Goal: Task Accomplishment & Management: Complete application form

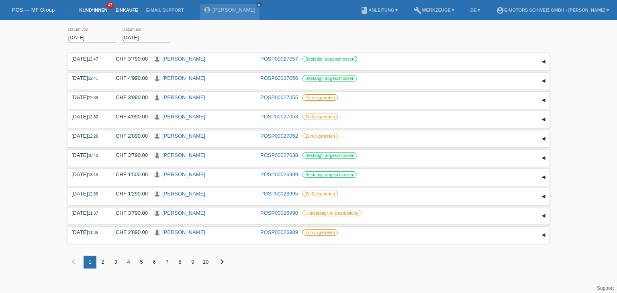
click at [96, 10] on link "Kund*innen" at bounding box center [93, 10] width 36 height 5
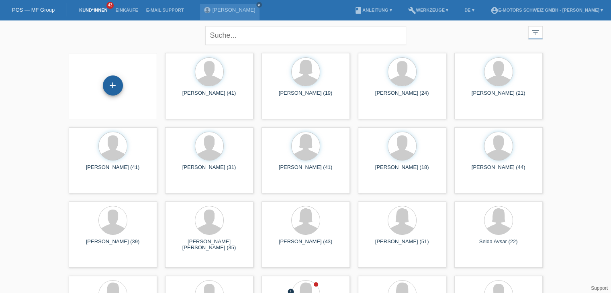
click at [113, 88] on div "+" at bounding box center [113, 86] width 20 height 20
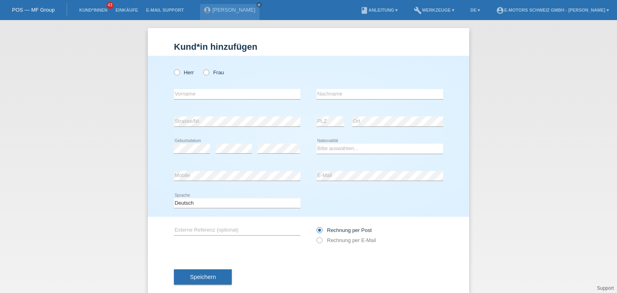
drag, startPoint x: 204, startPoint y: 73, endPoint x: 198, endPoint y: 73, distance: 5.6
click at [202, 68] on icon at bounding box center [202, 68] width 0 height 0
click at [204, 73] on input "Frau" at bounding box center [205, 71] width 5 height 5
radio input "true"
click at [201, 94] on input "text" at bounding box center [237, 94] width 127 height 10
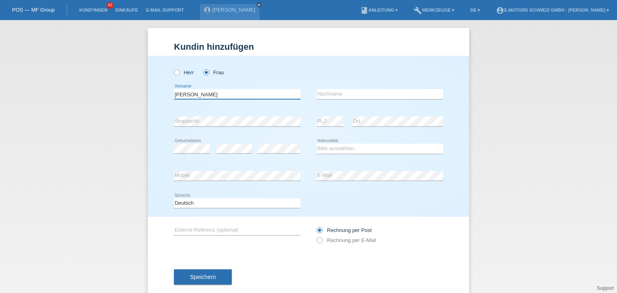
type input "[PERSON_NAME] [PERSON_NAME]"
type input "[PERSON_NAME]"
click at [264, 138] on div "error" at bounding box center [278, 148] width 42 height 27
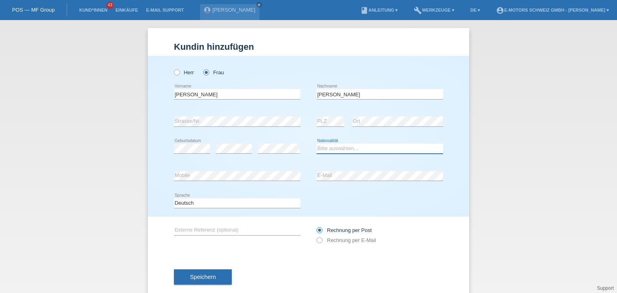
click at [344, 152] on select "Bitte auswählen... Schweiz Deutschland Liechtenstein Österreich ------------ Af…" at bounding box center [380, 149] width 127 height 10
select select "PT"
click at [317, 144] on select "Bitte auswählen... Schweiz Deutschland Liechtenstein Österreich ------------ Af…" at bounding box center [380, 149] width 127 height 10
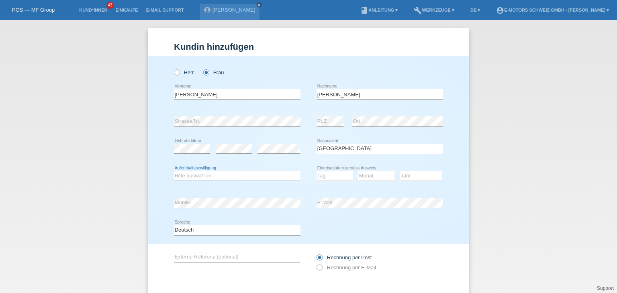
click at [178, 174] on select "Bitte auswählen... C B B - Flüchtlingsstatus Andere" at bounding box center [237, 176] width 127 height 10
select select "C"
click at [174, 171] on select "Bitte auswählen... C B B - Flüchtlingsstatus Andere" at bounding box center [237, 176] width 127 height 10
click at [325, 180] on select "Tag 01 02 03 04 05 06 07 08 09 10 11" at bounding box center [335, 176] width 36 height 10
select select "15"
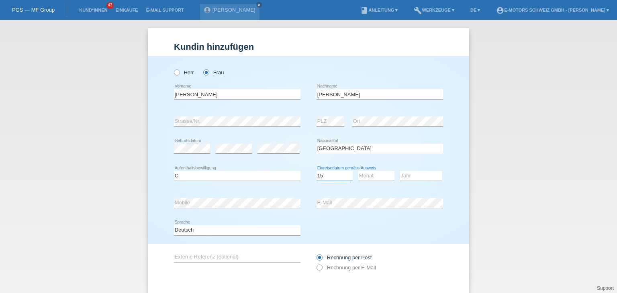
click at [317, 171] on select "Tag 01 02 03 04 05 06 07 08 09 10 11" at bounding box center [335, 176] width 36 height 10
click at [360, 176] on select "Monat 01 02 03 04 05 06 07 08 09 10 11" at bounding box center [376, 176] width 36 height 10
select select "02"
click at [358, 171] on select "Monat 01 02 03 04 05 06 07 08 09 10 11" at bounding box center [376, 176] width 36 height 10
click at [416, 177] on select "Jahr 2025 2024 2023 2022 2021 2020 2019 2018 2017 2016 2015 2014 2013 2012 2011…" at bounding box center [421, 176] width 42 height 10
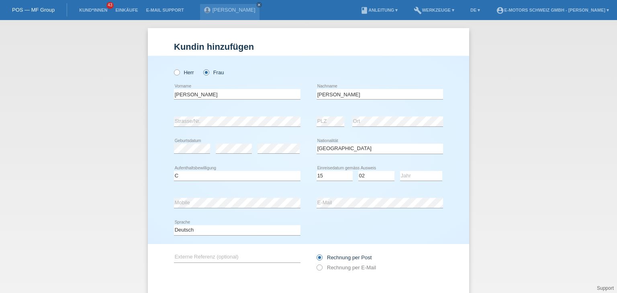
click at [439, 155] on div "Bitte auswählen... Schweiz Deutschland Liechtenstein Österreich ------------ Af…" at bounding box center [380, 148] width 127 height 27
click at [431, 174] on select "Jahr 2025 2024 2023 2022 2021 2020 2019 2018 2017 2016 2015 2014 2013 2012 2011…" at bounding box center [421, 176] width 42 height 10
select select "1999"
click at [400, 171] on select "Jahr 2025 2024 2023 2022 2021 2020 2019 2018 2017 2016 2015 2014 2013 2012 2011…" at bounding box center [421, 176] width 42 height 10
click at [350, 209] on div "error E-Mail" at bounding box center [380, 203] width 127 height 27
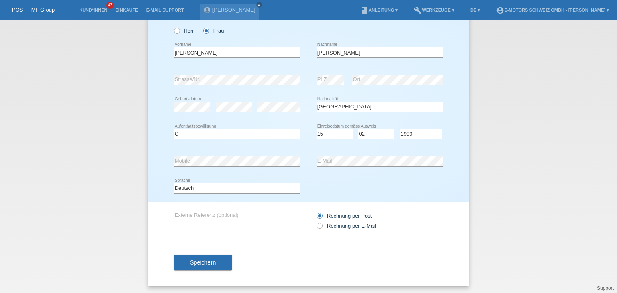
scroll to position [42, 0]
click at [204, 264] on span "Speichern" at bounding box center [203, 262] width 26 height 6
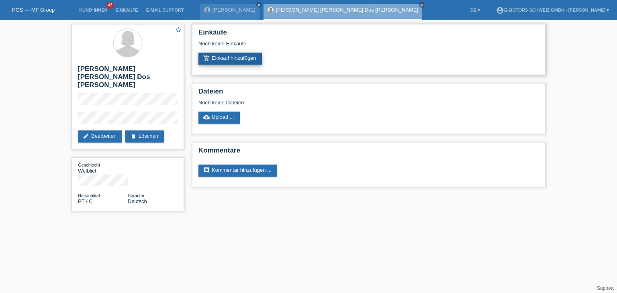
click at [212, 59] on link "add_shopping_cart Einkauf hinzufügen" at bounding box center [229, 59] width 63 height 12
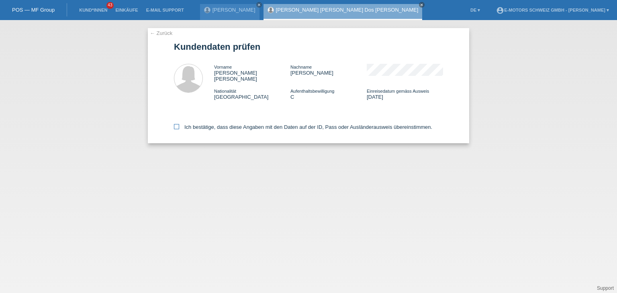
click at [176, 124] on icon at bounding box center [176, 126] width 5 height 5
click at [176, 124] on input "Ich bestätige, dass diese Angaben mit den Daten auf der ID, Pass oder Ausländer…" at bounding box center [176, 126] width 5 height 5
checkbox input "true"
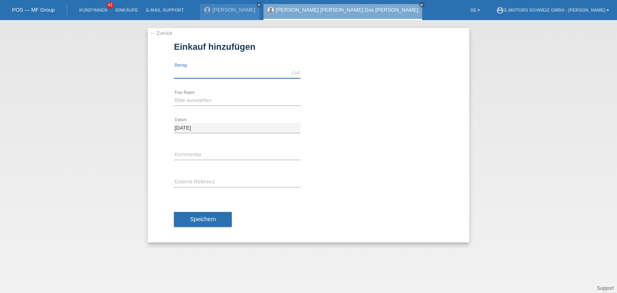
click at [231, 77] on input "text" at bounding box center [237, 73] width 127 height 10
type input "5000.00"
click at [197, 100] on select "Bitte auswählen 12 Raten 24 Raten 36 Raten 48 Raten" at bounding box center [237, 101] width 127 height 10
select select "214"
click at [174, 96] on select "Bitte auswählen 12 Raten 24 Raten 36 Raten 48 Raten" at bounding box center [237, 101] width 127 height 10
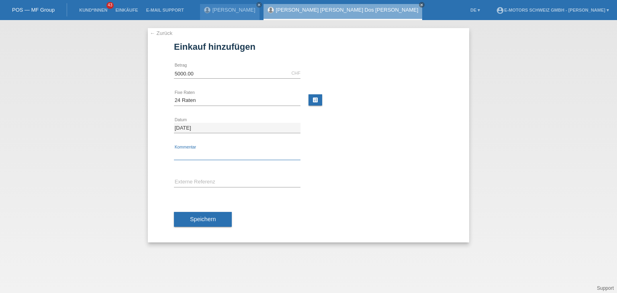
drag, startPoint x: 188, startPoint y: 154, endPoint x: 188, endPoint y: 159, distance: 5.6
click at [188, 159] on input "text" at bounding box center [237, 155] width 127 height 10
type input "Philippe"
click at [199, 221] on span "Speichern" at bounding box center [203, 219] width 26 height 6
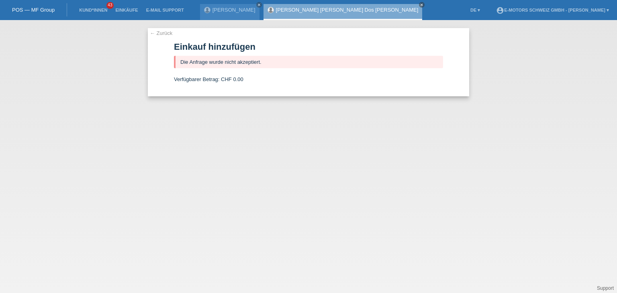
click at [163, 33] on link "← Zurück" at bounding box center [161, 33] width 22 height 6
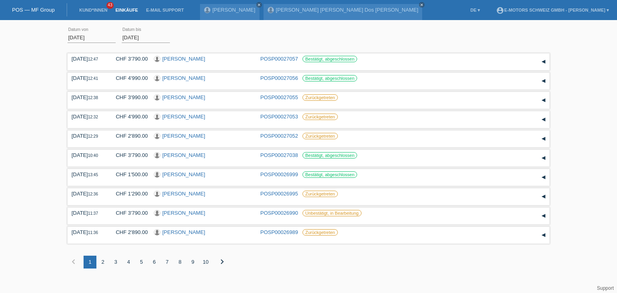
click at [126, 12] on link "Einkäufe" at bounding box center [126, 10] width 31 height 5
click at [92, 11] on link "Kund*innen" at bounding box center [93, 10] width 36 height 5
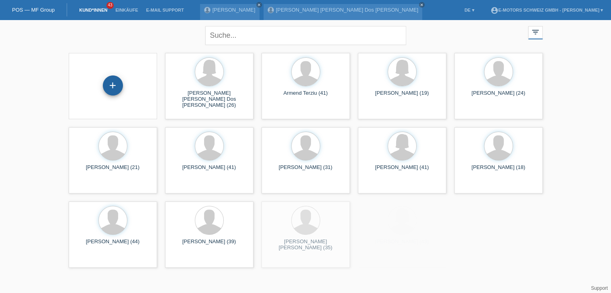
click at [117, 89] on div "+" at bounding box center [112, 86] width 19 height 14
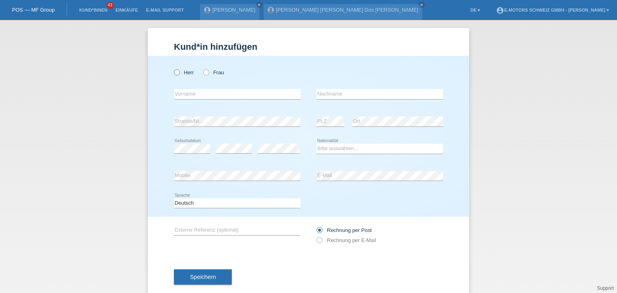
drag, startPoint x: 170, startPoint y: 72, endPoint x: 174, endPoint y: 75, distance: 5.2
click at [170, 72] on div "[PERSON_NAME] Frau error Vorname error" at bounding box center [308, 136] width 321 height 161
click at [173, 68] on icon at bounding box center [173, 68] width 0 height 0
click at [176, 74] on input "Herr" at bounding box center [176, 71] width 5 height 5
radio input "true"
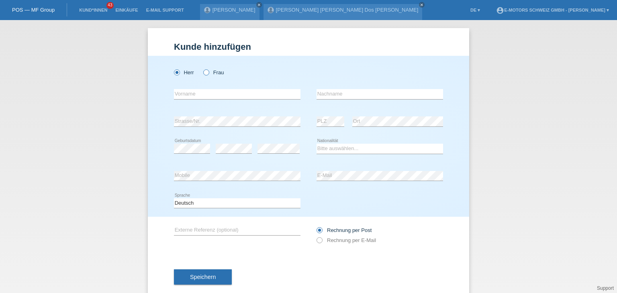
click at [202, 68] on icon at bounding box center [202, 68] width 0 height 0
click at [203, 72] on input "Frau" at bounding box center [205, 71] width 5 height 5
radio input "true"
